Goal: Information Seeking & Learning: Learn about a topic

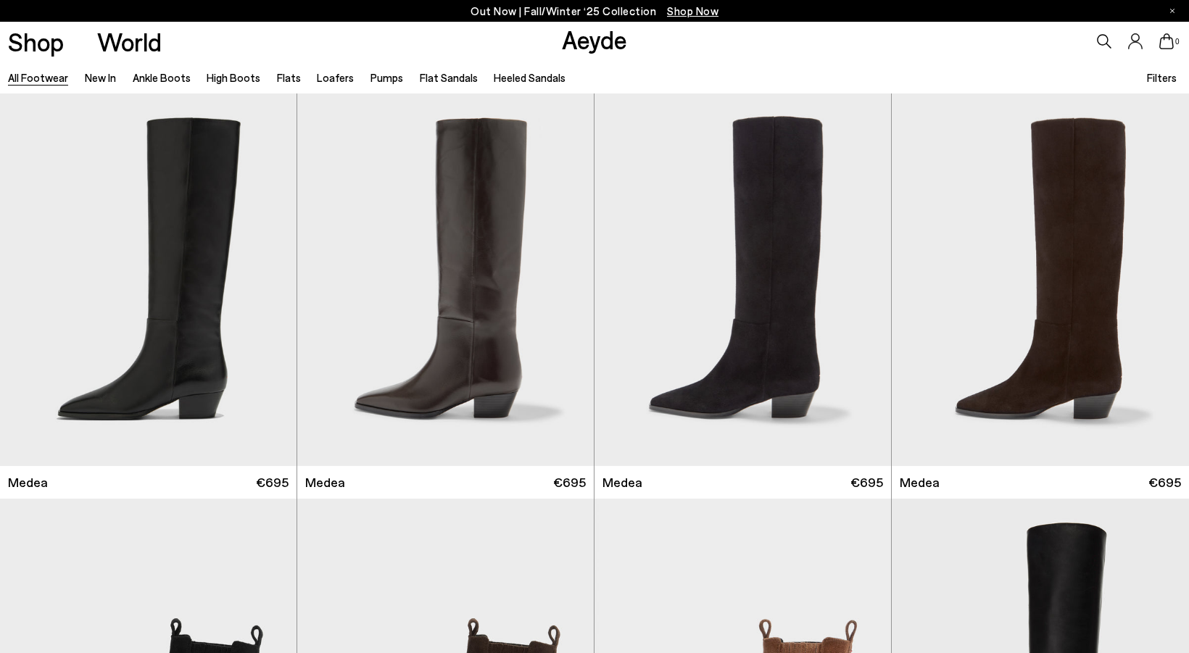
click at [1107, 37] on icon at bounding box center [1104, 41] width 15 height 15
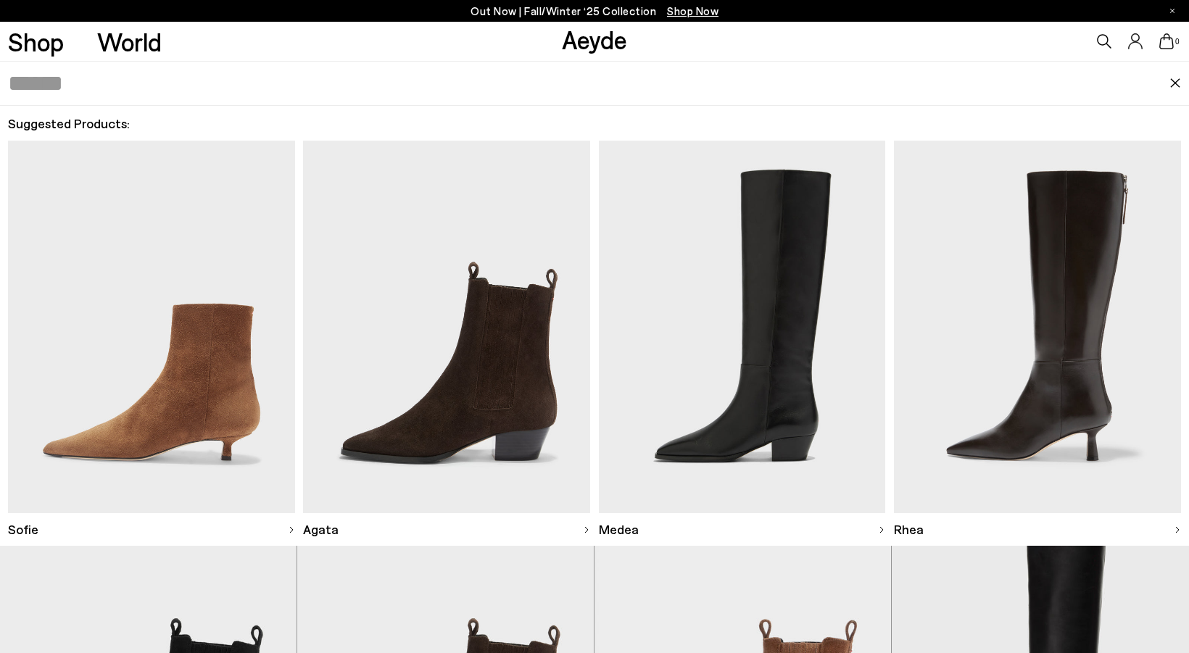
type input "*"
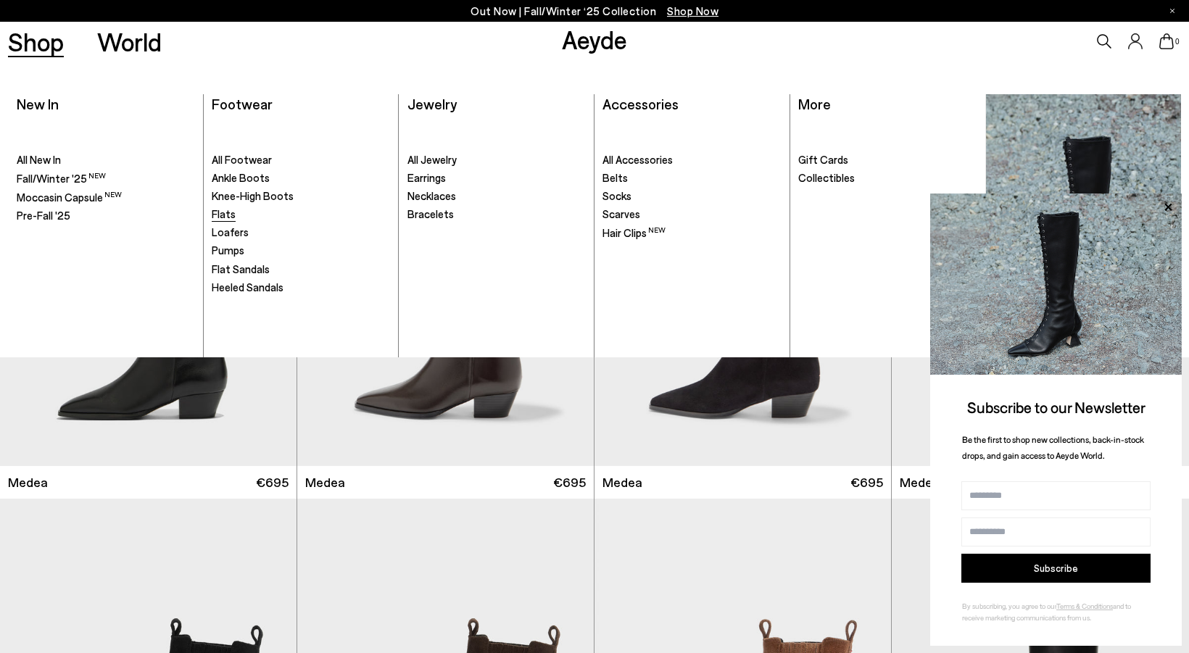
type input "******"
click at [250, 212] on link "Flats" at bounding box center [301, 214] width 178 height 15
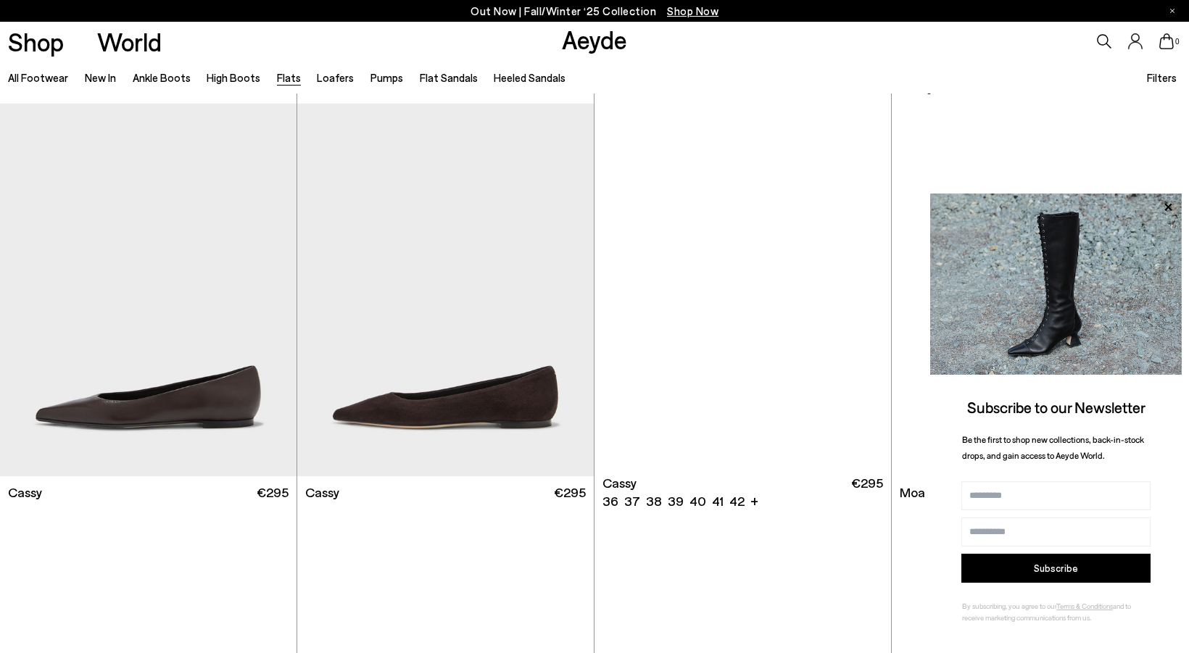
scroll to position [2428, 0]
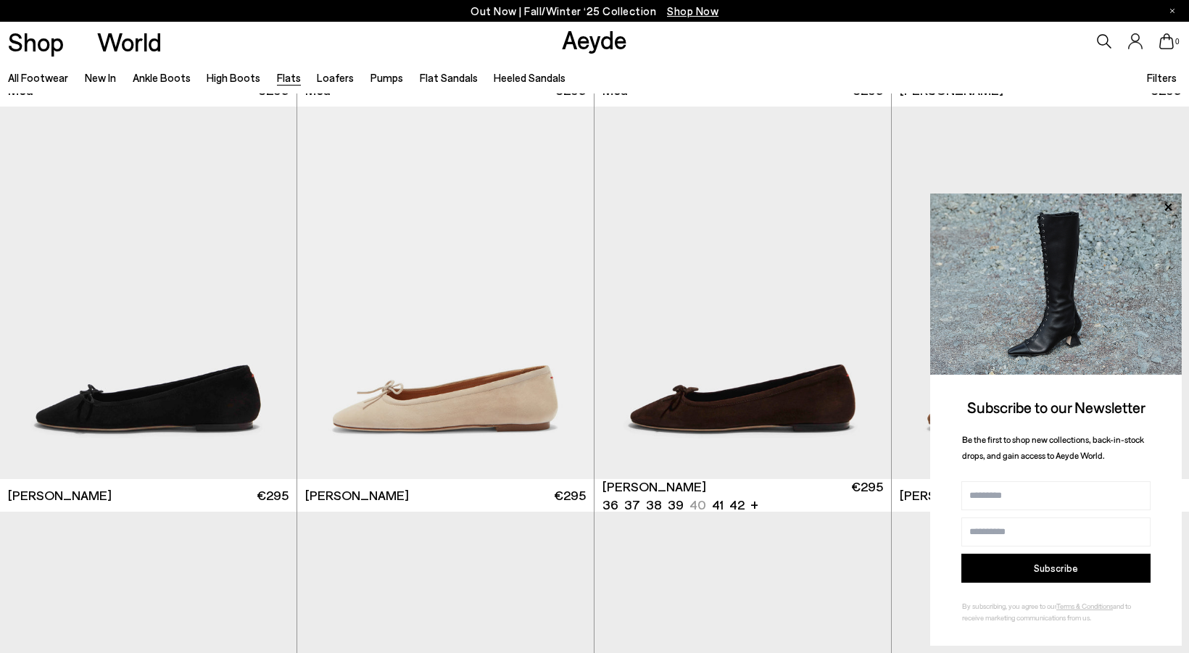
scroll to position [3637, 0]
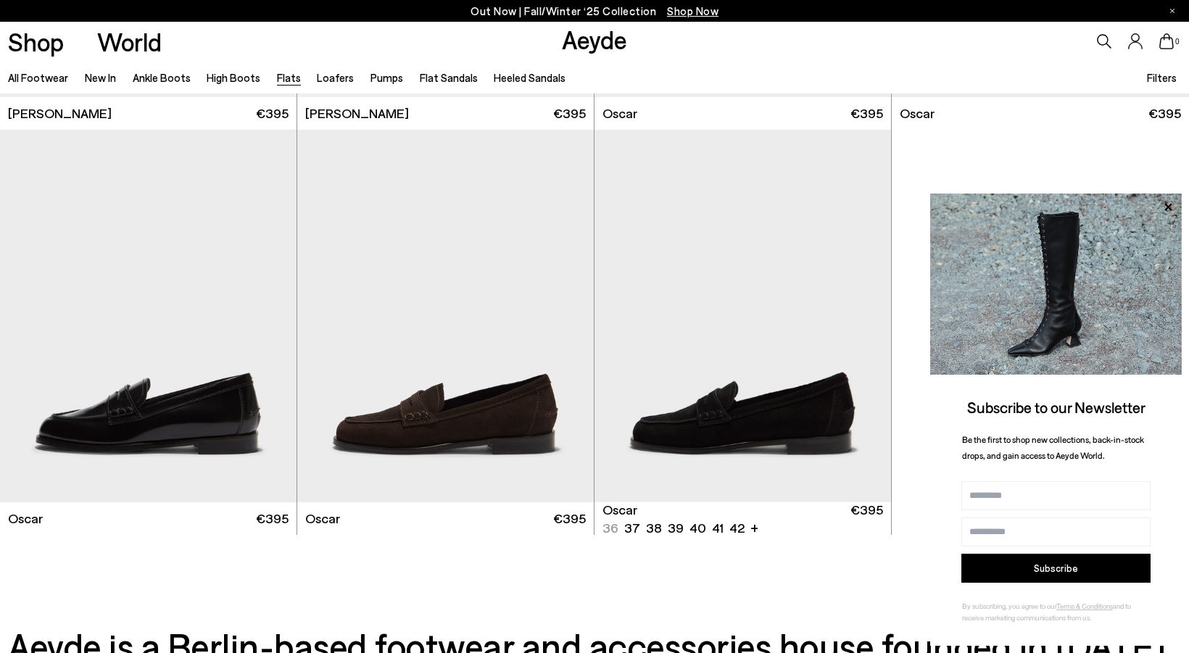
scroll to position [8183, 0]
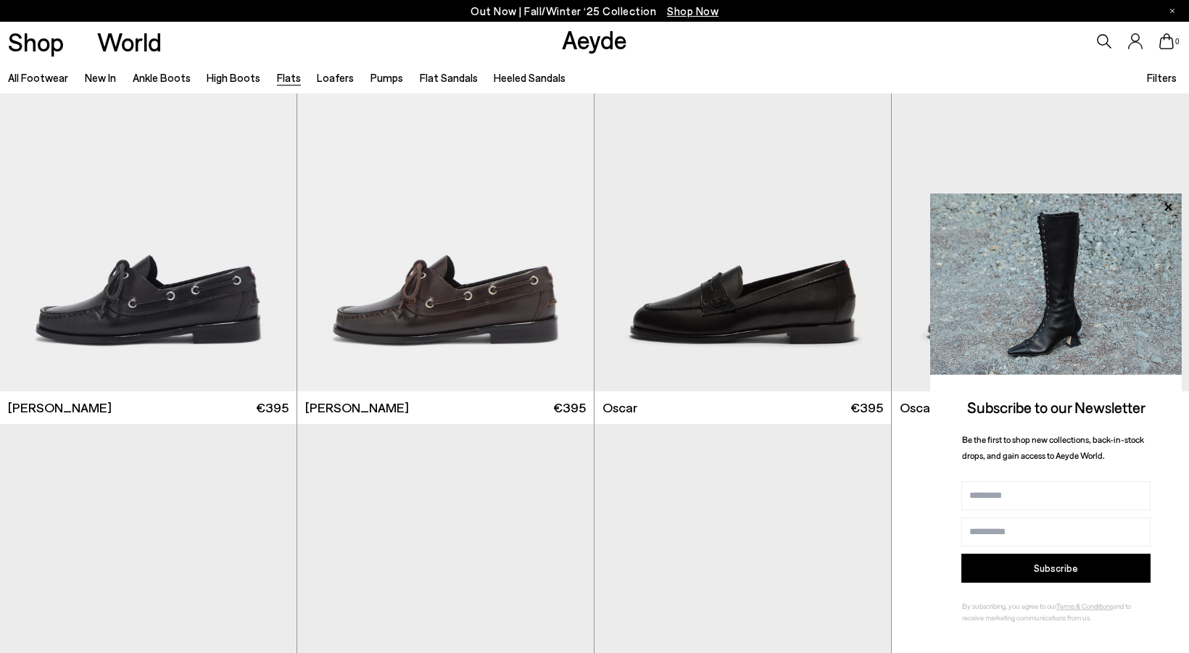
click at [1103, 37] on icon at bounding box center [1104, 41] width 15 height 15
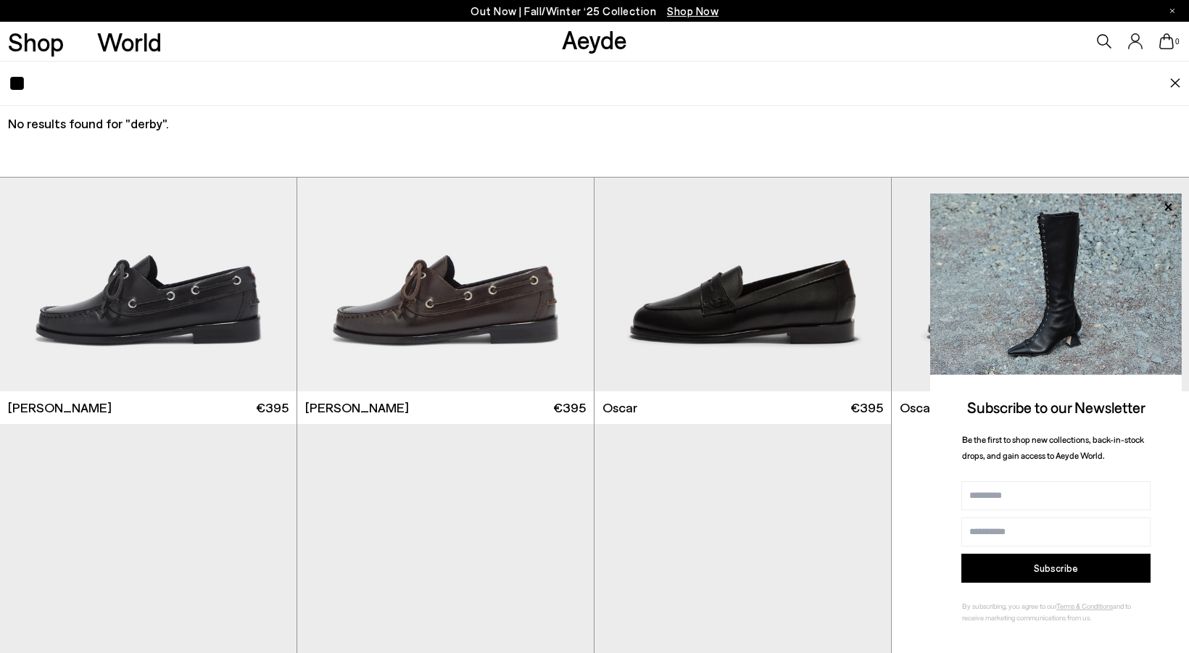
type input "*"
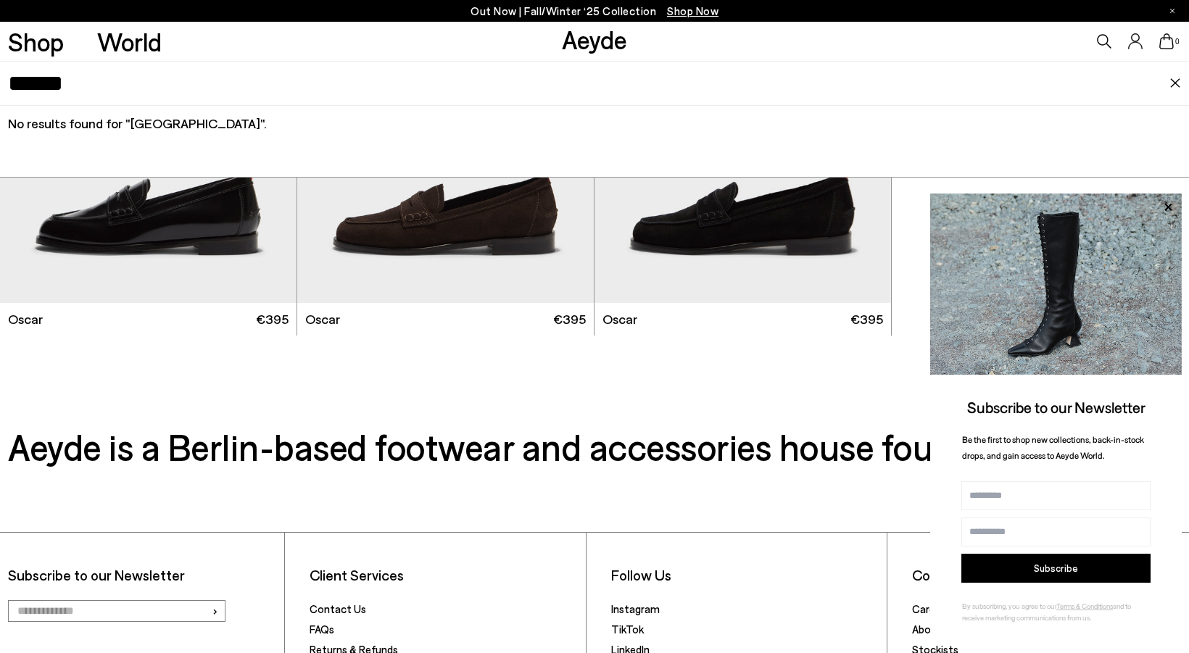
scroll to position [8862, 0]
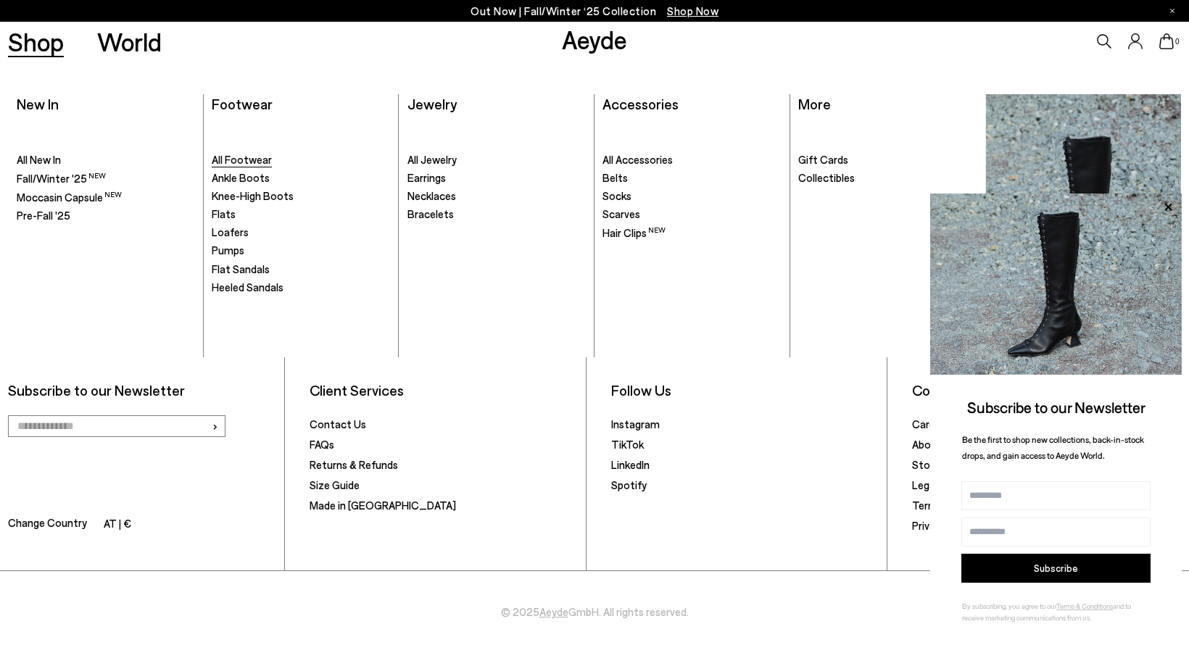
type input "******"
click at [248, 160] on span "All Footwear" at bounding box center [242, 159] width 60 height 13
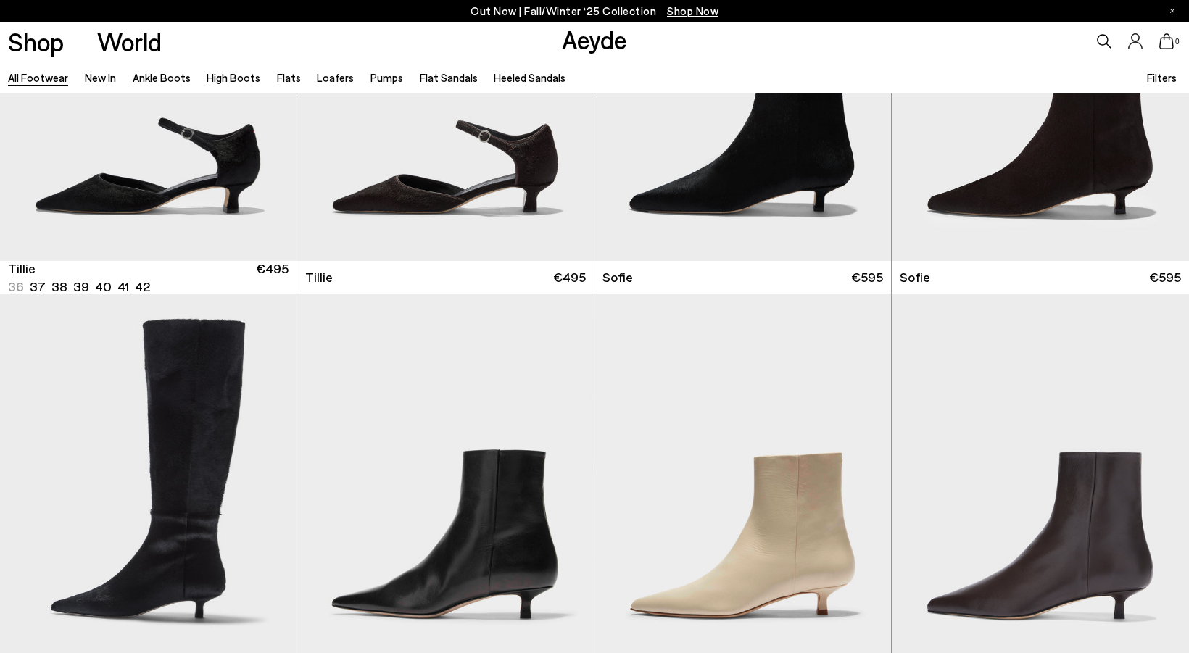
scroll to position [4664, 0]
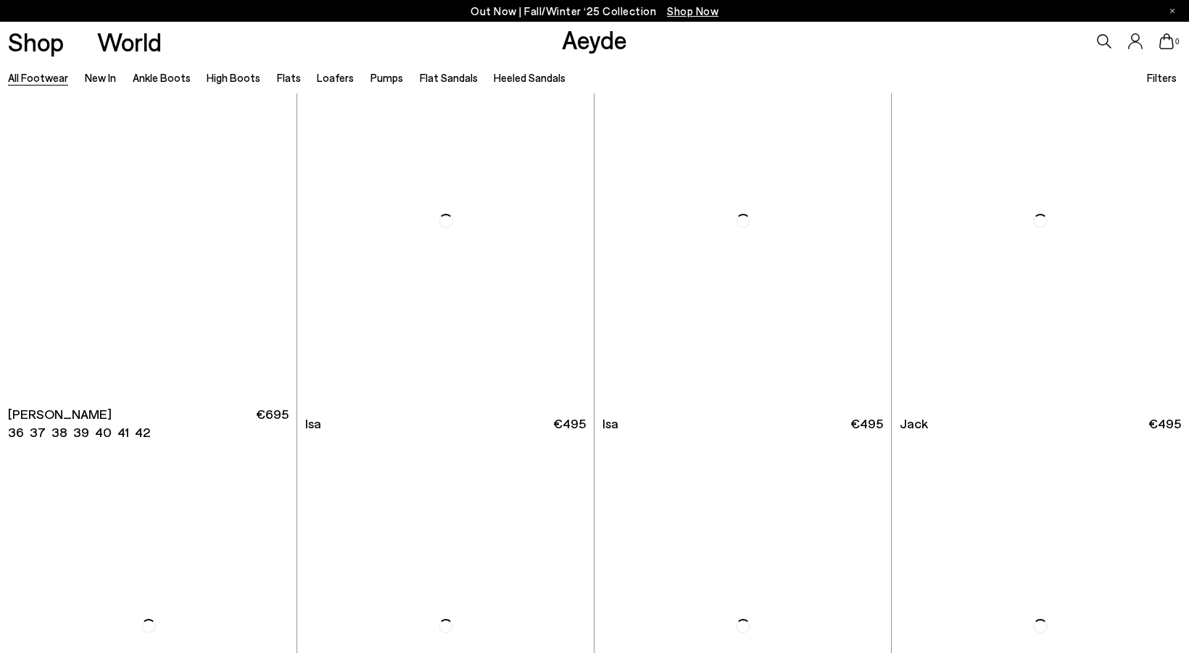
scroll to position [9779, 0]
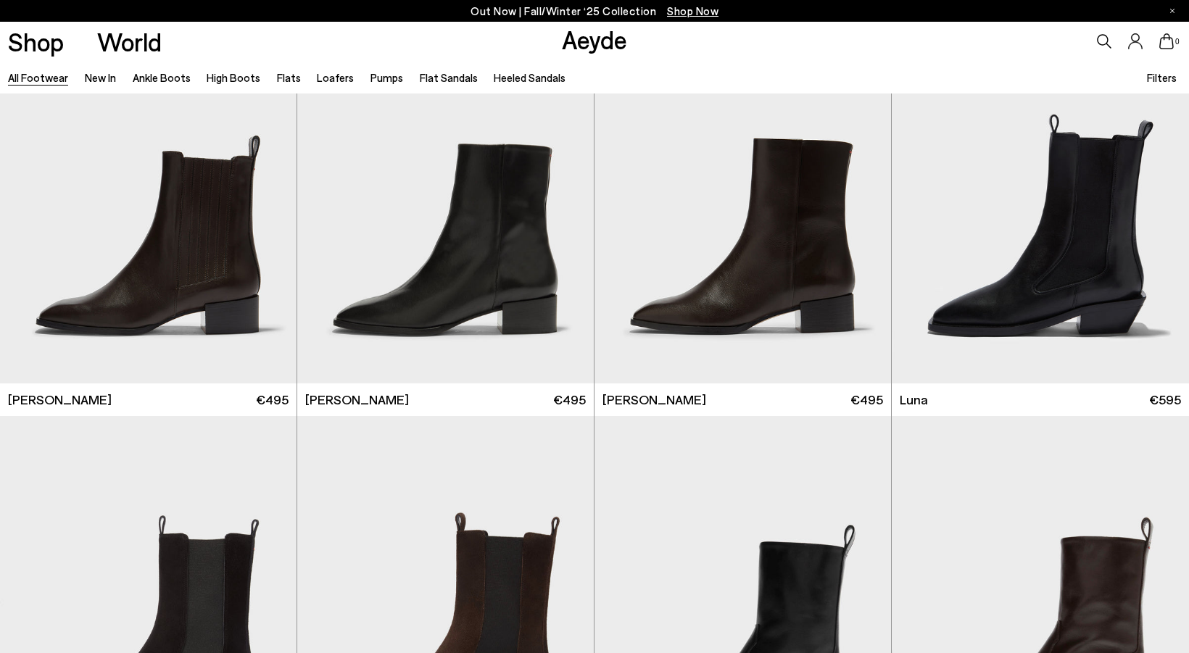
scroll to position [11426, 0]
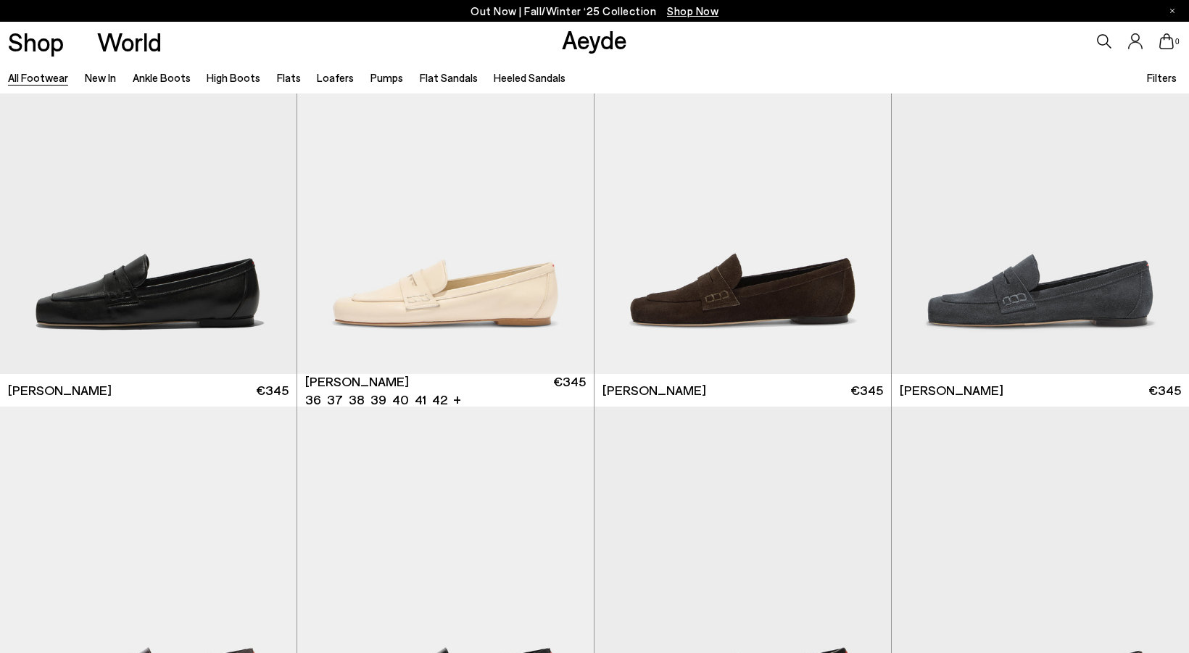
scroll to position [13653, 0]
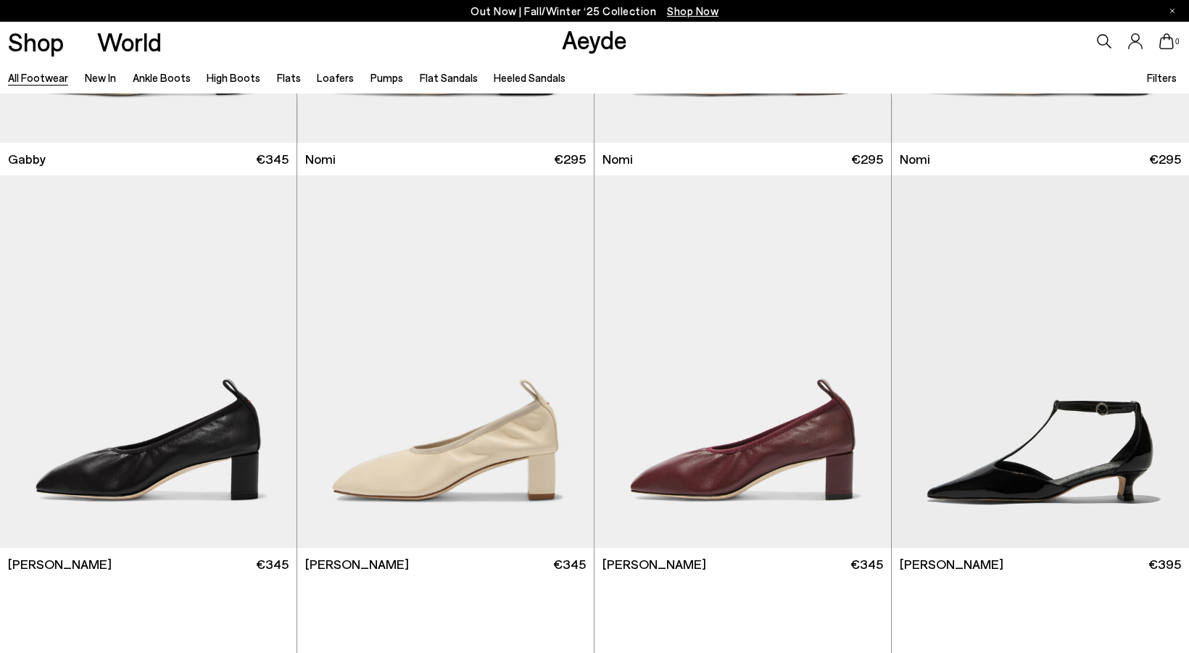
scroll to position [16971, 0]
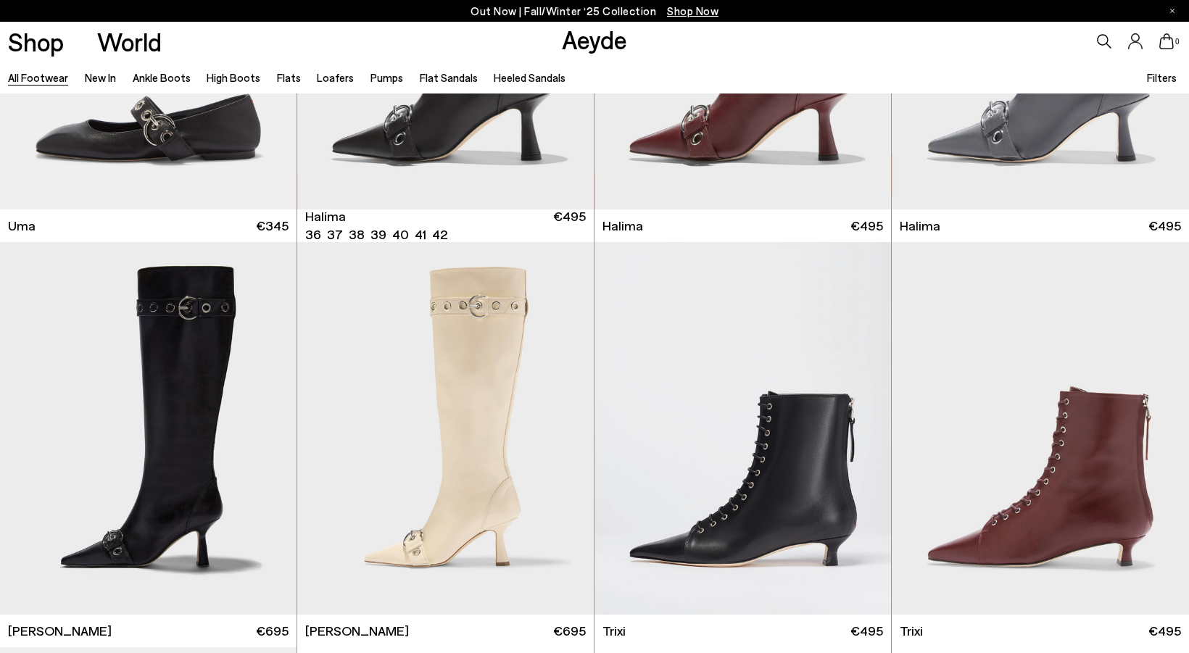
scroll to position [18561, 0]
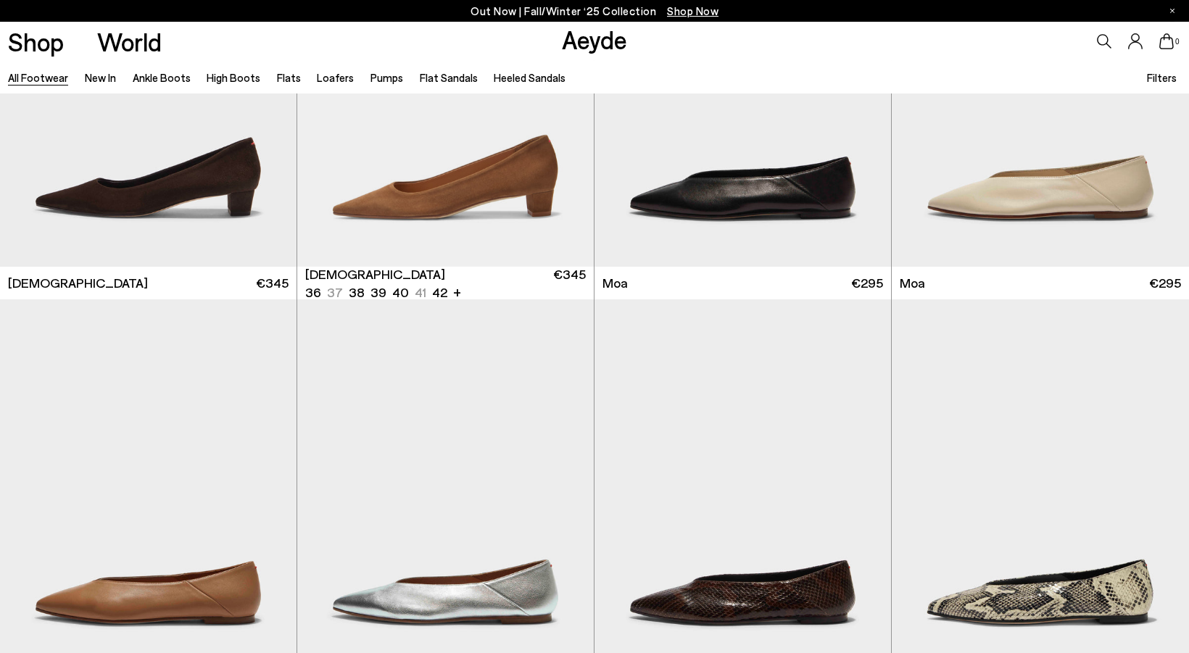
scroll to position [20463, 0]
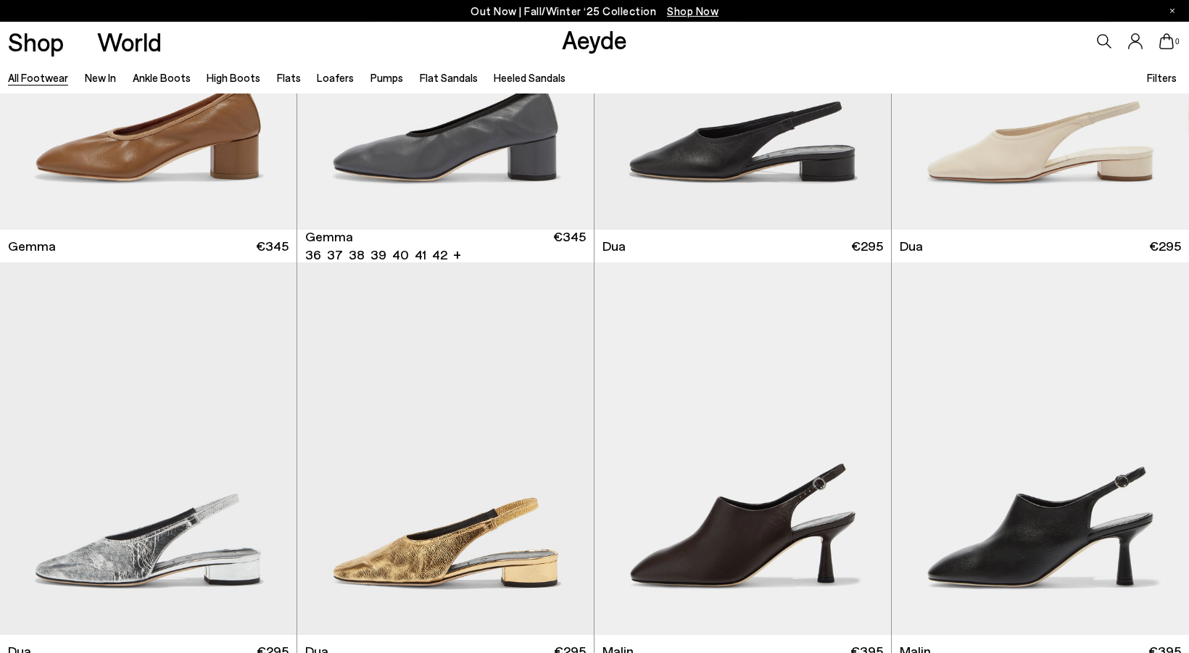
scroll to position [23697, 0]
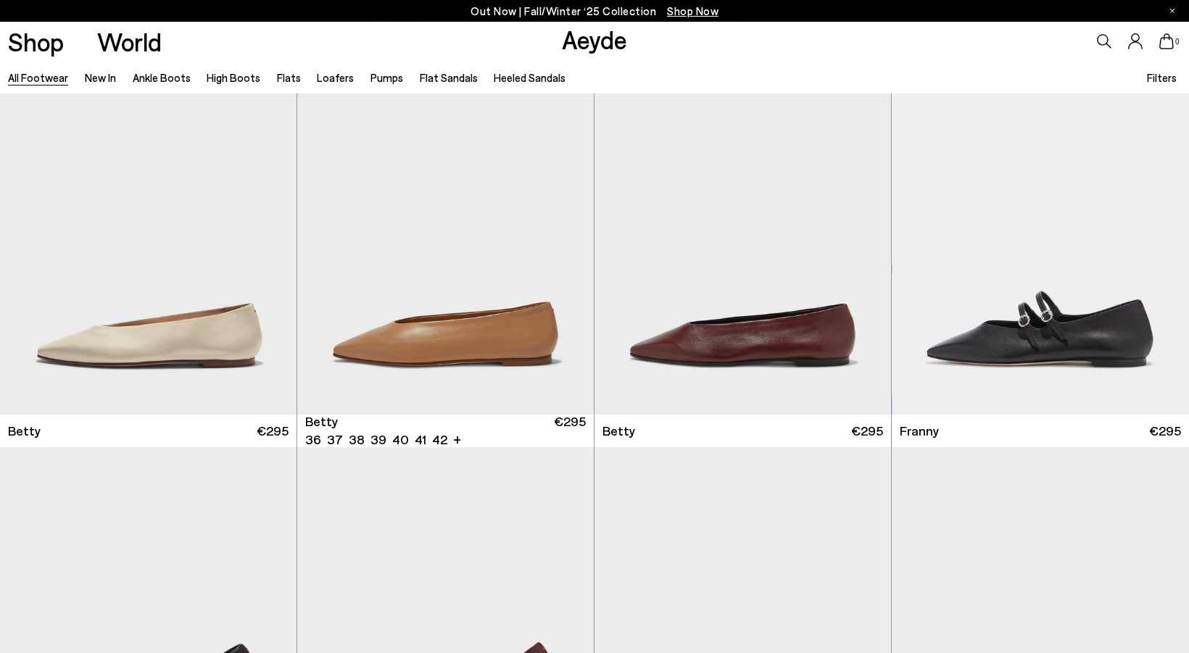
scroll to position [27327, 0]
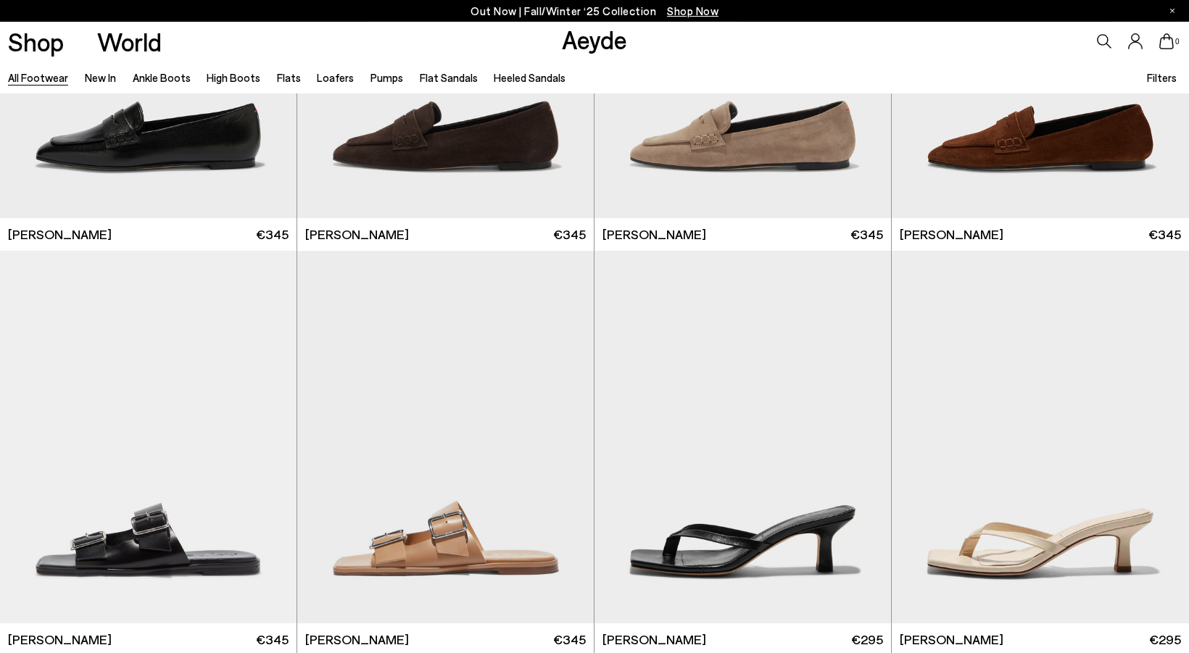
scroll to position [28978, 0]
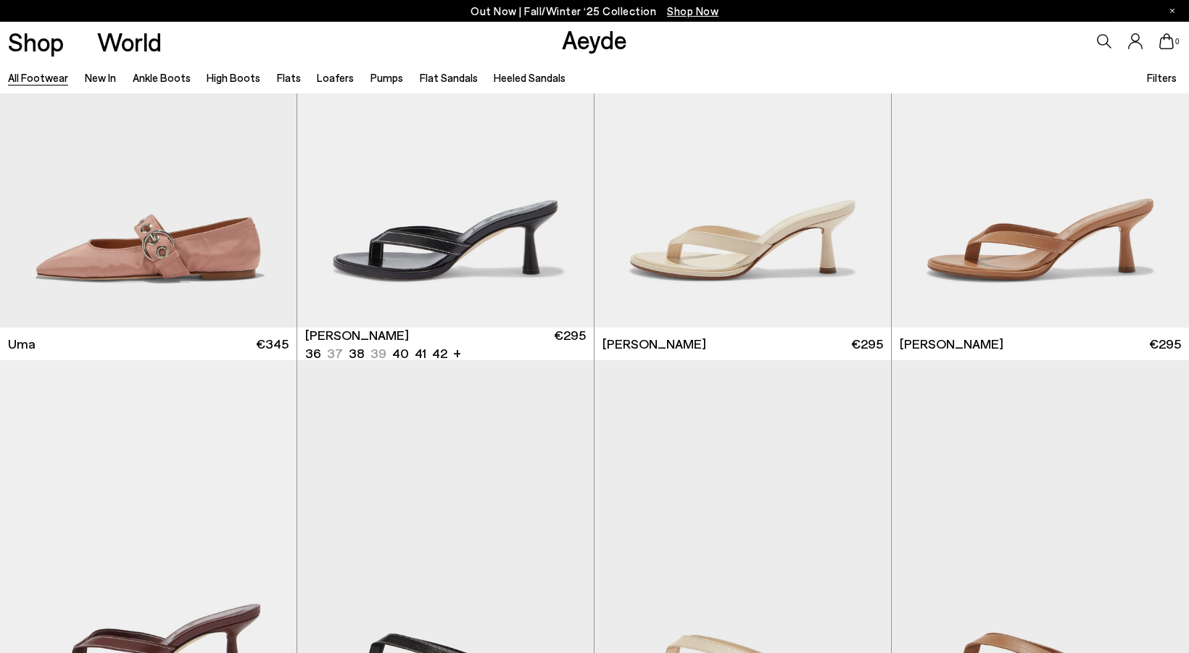
scroll to position [30142, 0]
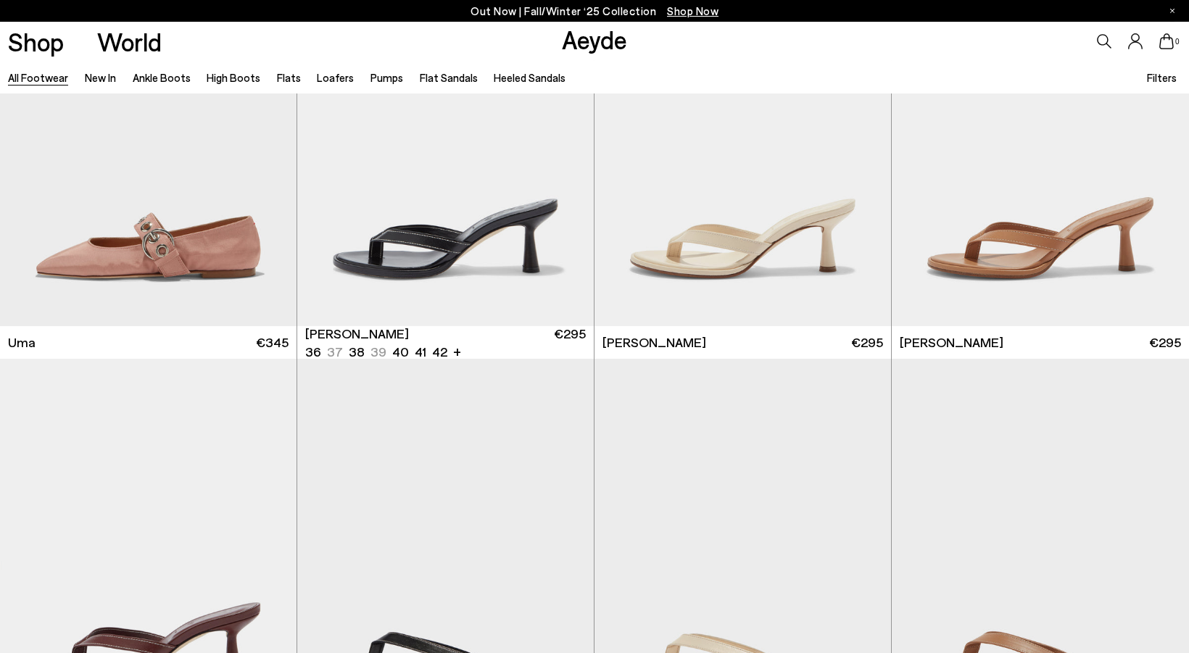
click at [1102, 40] on icon at bounding box center [1104, 41] width 15 height 15
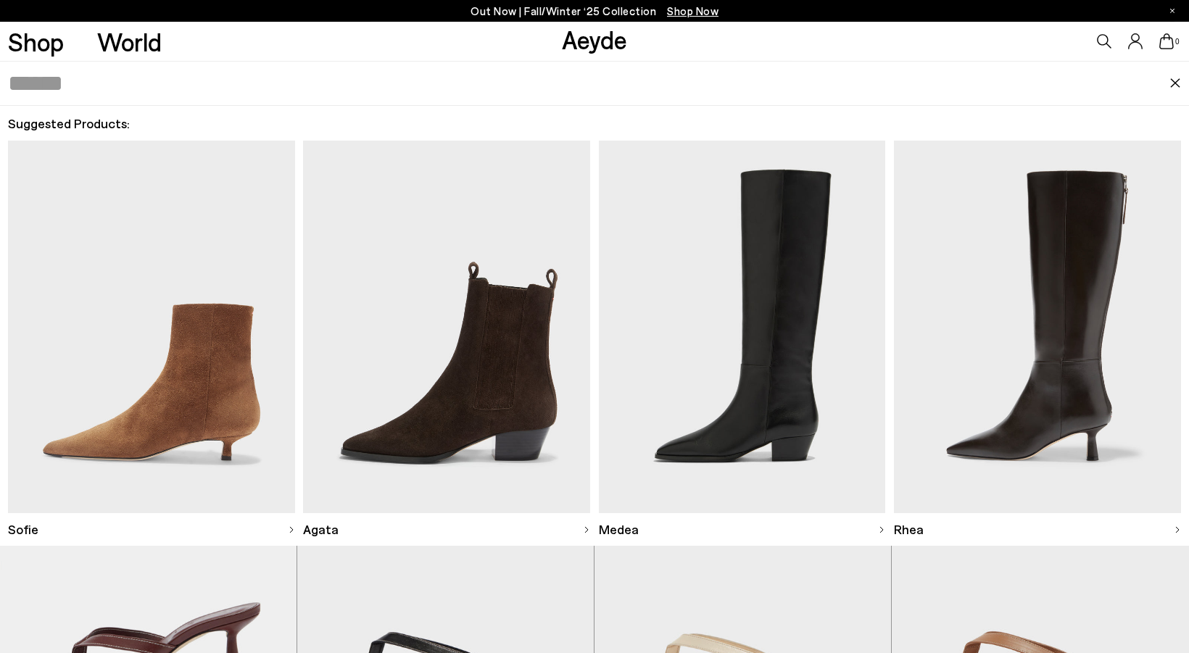
scroll to position [31444, 0]
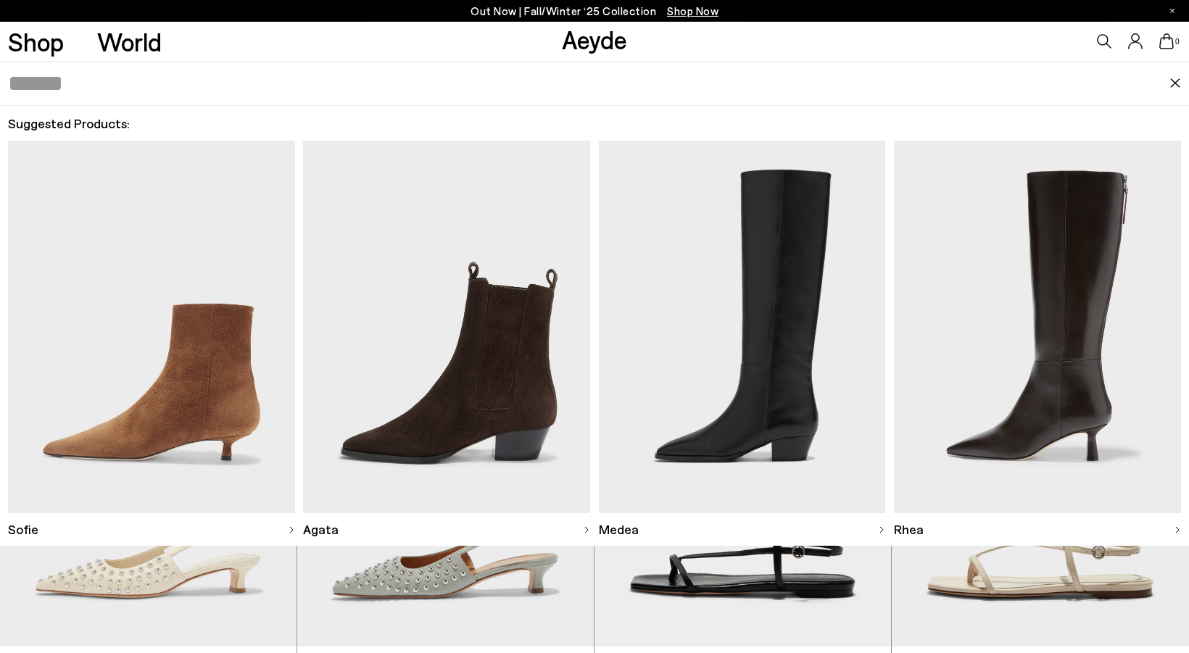
click at [1104, 44] on icon at bounding box center [1104, 41] width 15 height 15
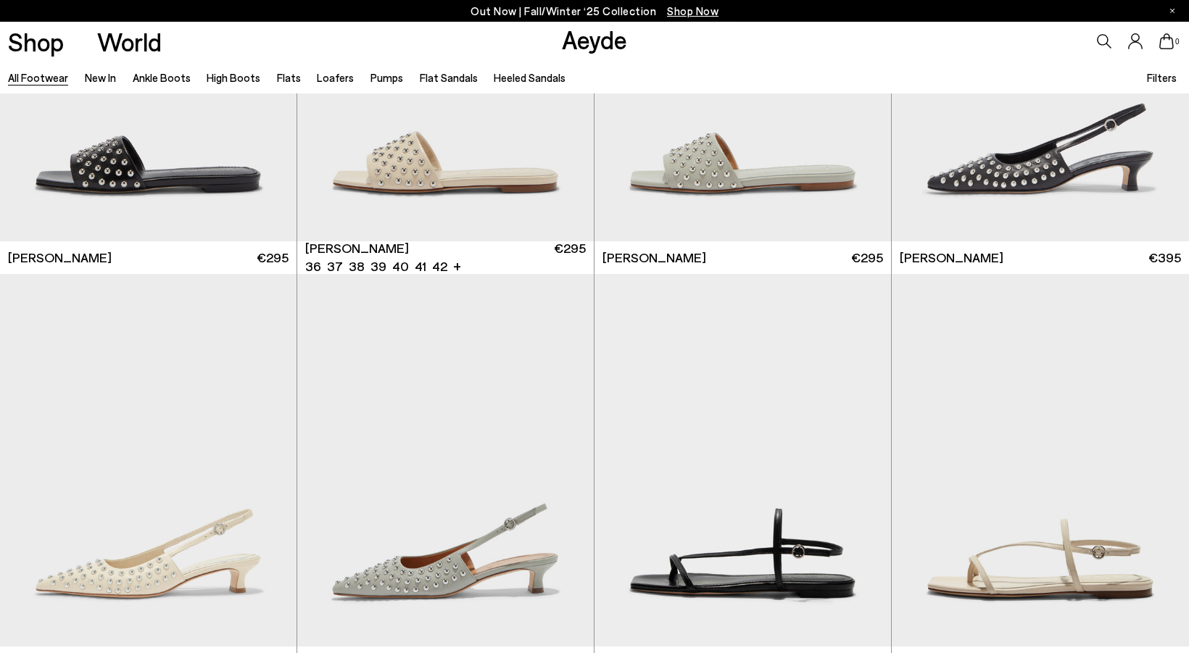
click at [1104, 44] on icon at bounding box center [1104, 41] width 15 height 15
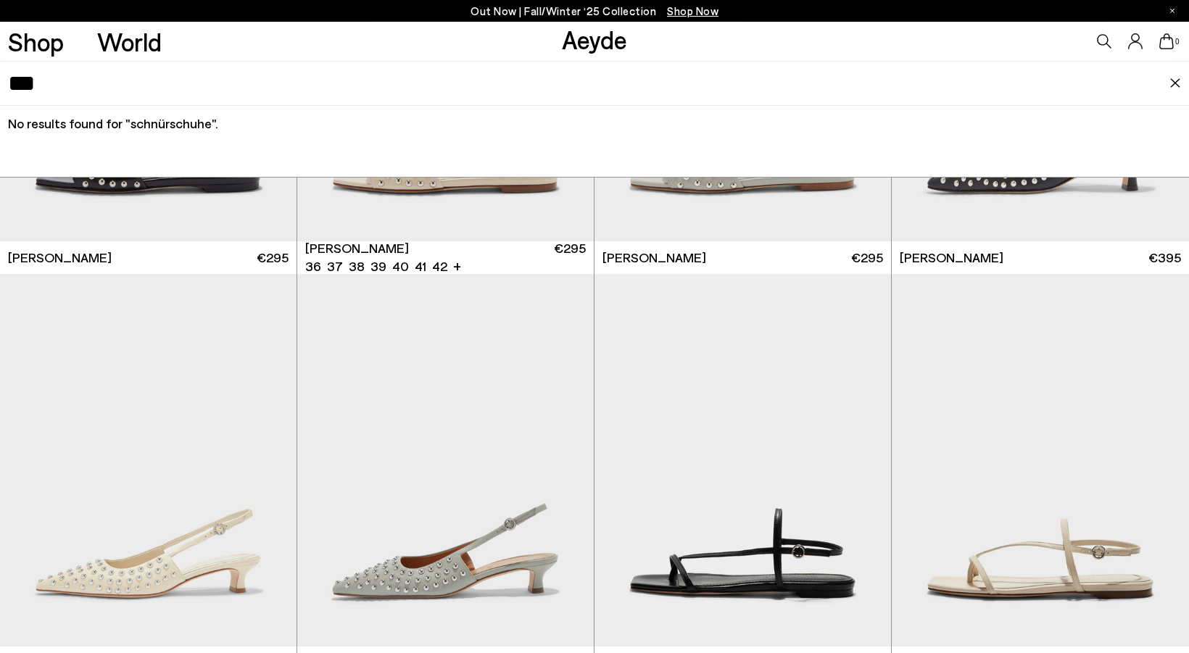
type input "*"
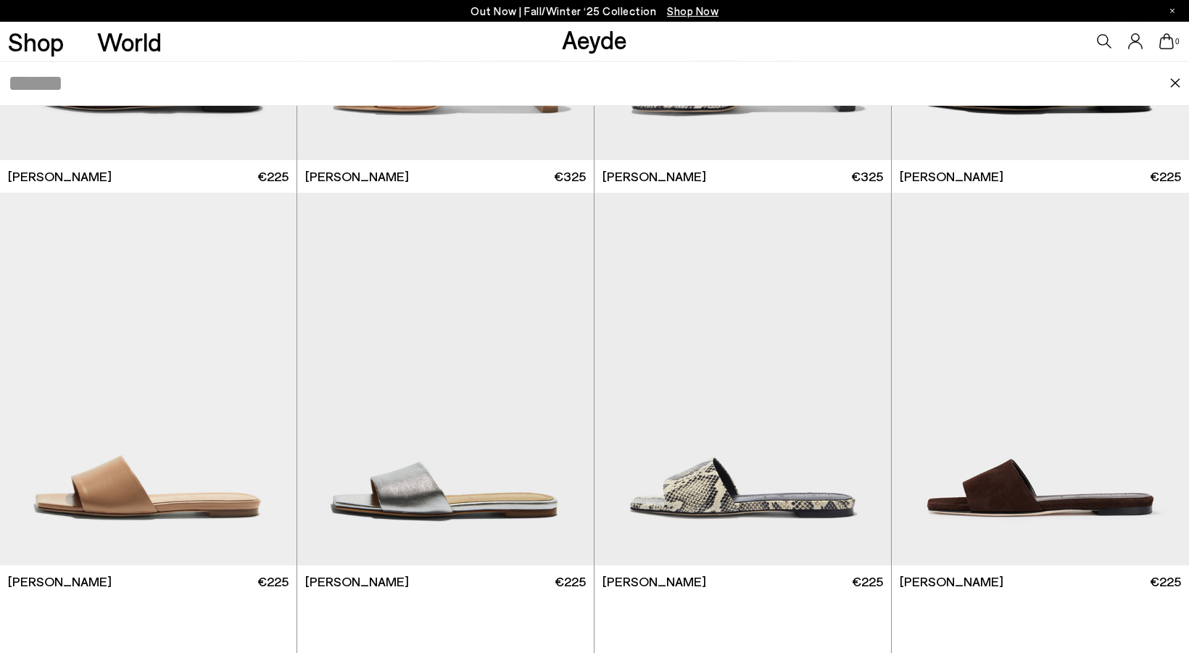
scroll to position [33999, 0]
